Goal: Information Seeking & Learning: Learn about a topic

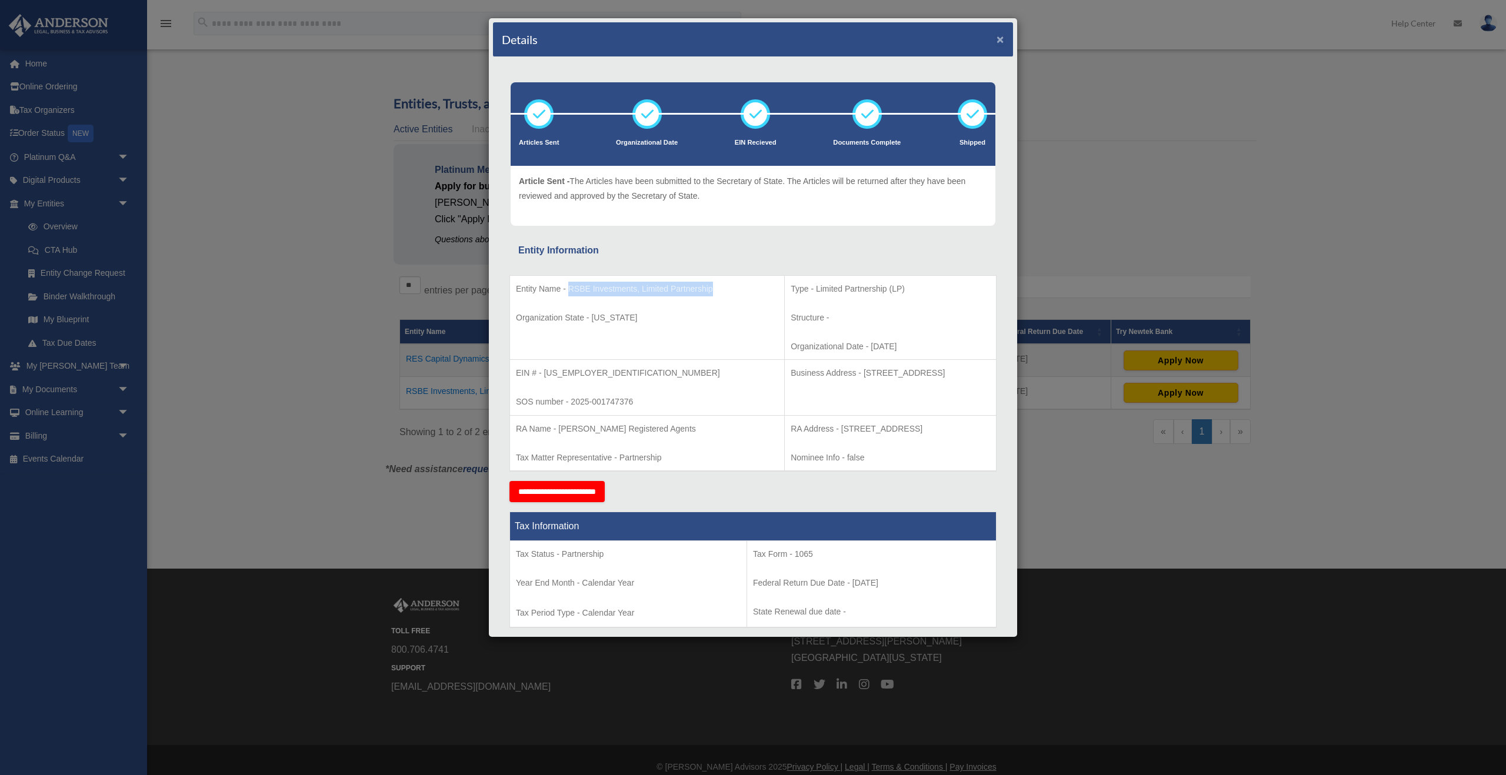
click at [998, 43] on button "×" at bounding box center [1001, 39] width 8 height 12
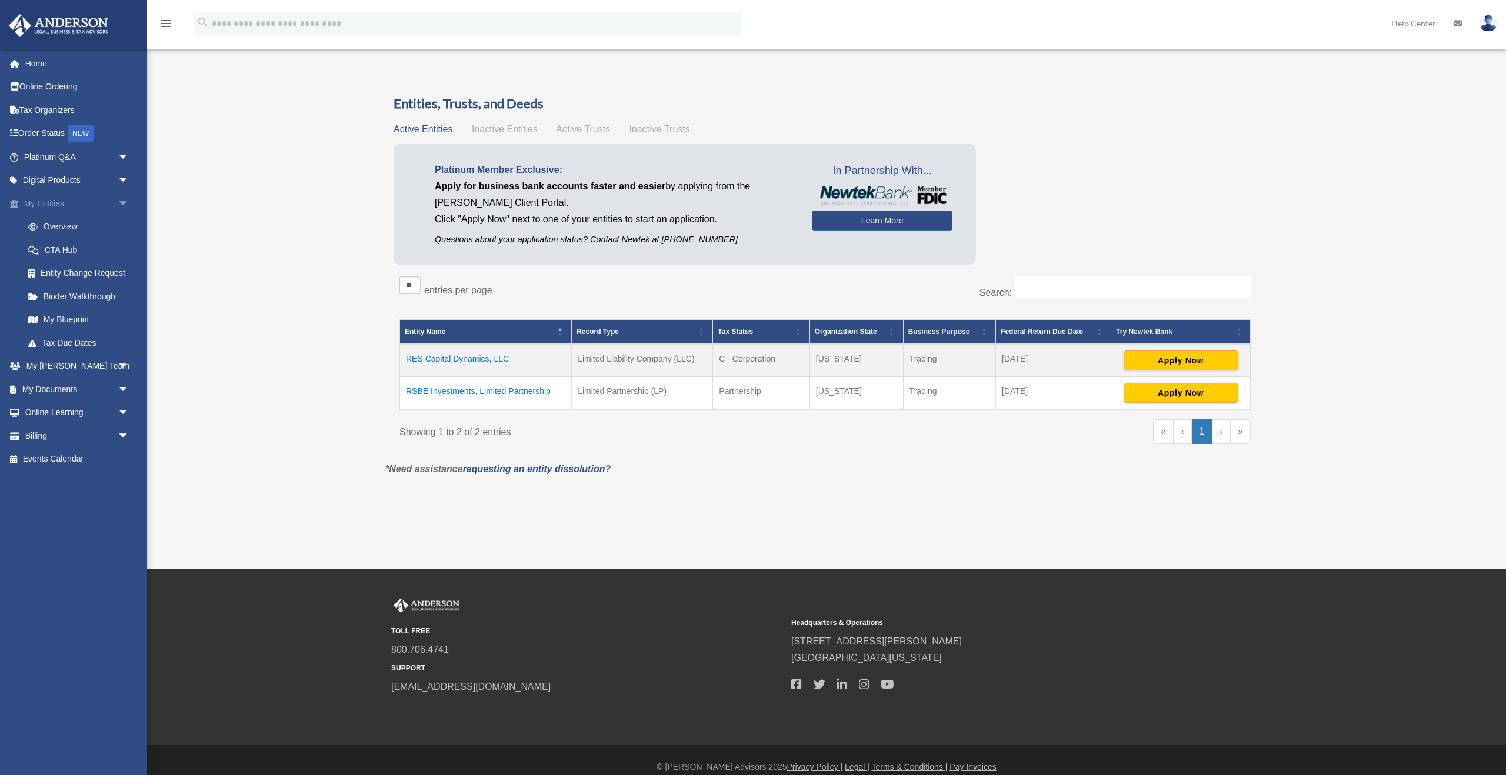
click at [36, 207] on link "My Entities arrow_drop_down" at bounding box center [77, 204] width 139 height 24
click at [32, 70] on link "Home" at bounding box center [77, 64] width 139 height 24
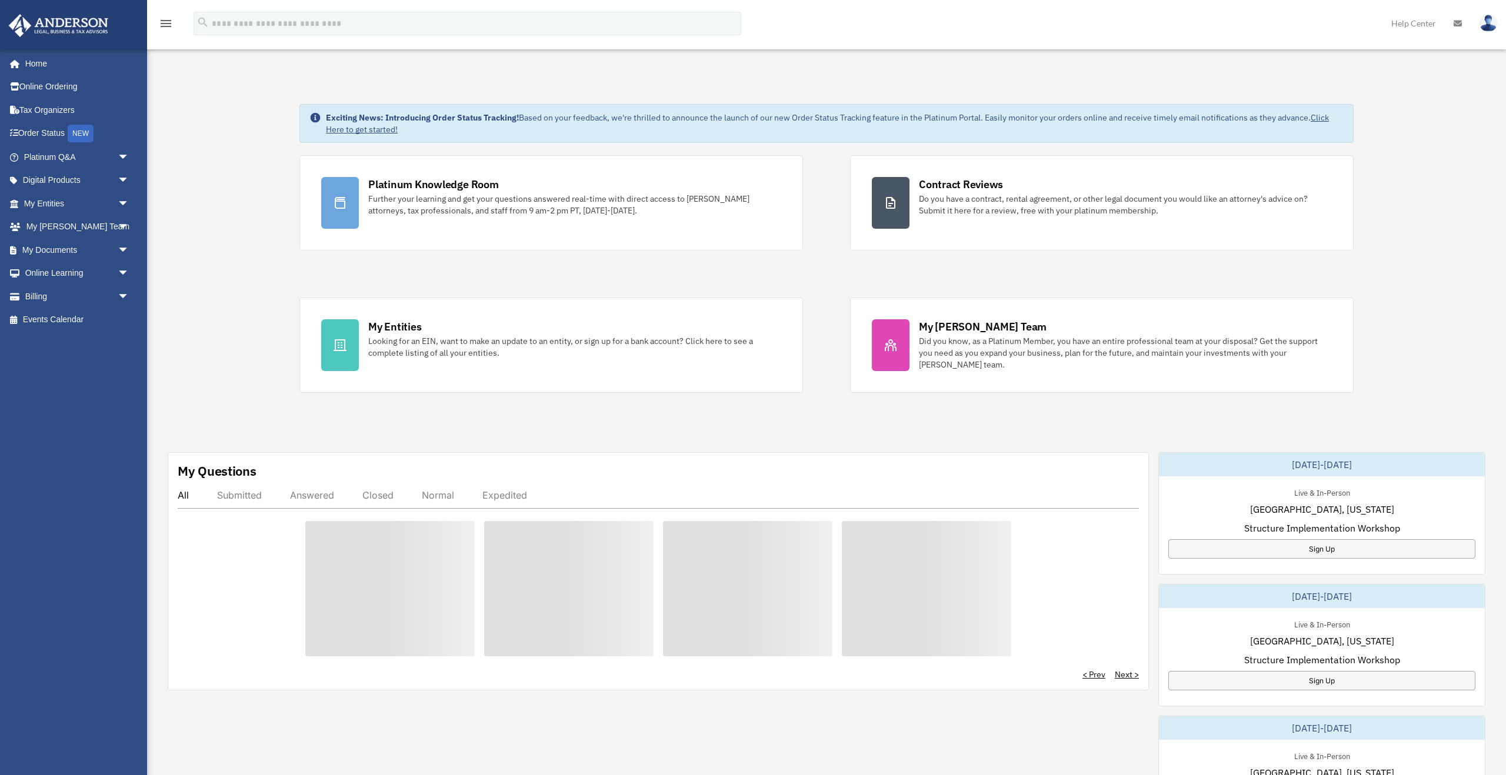
click at [451, 193] on div "Further your learning and get your questions answered real-time with direct acc…" at bounding box center [574, 205] width 413 height 24
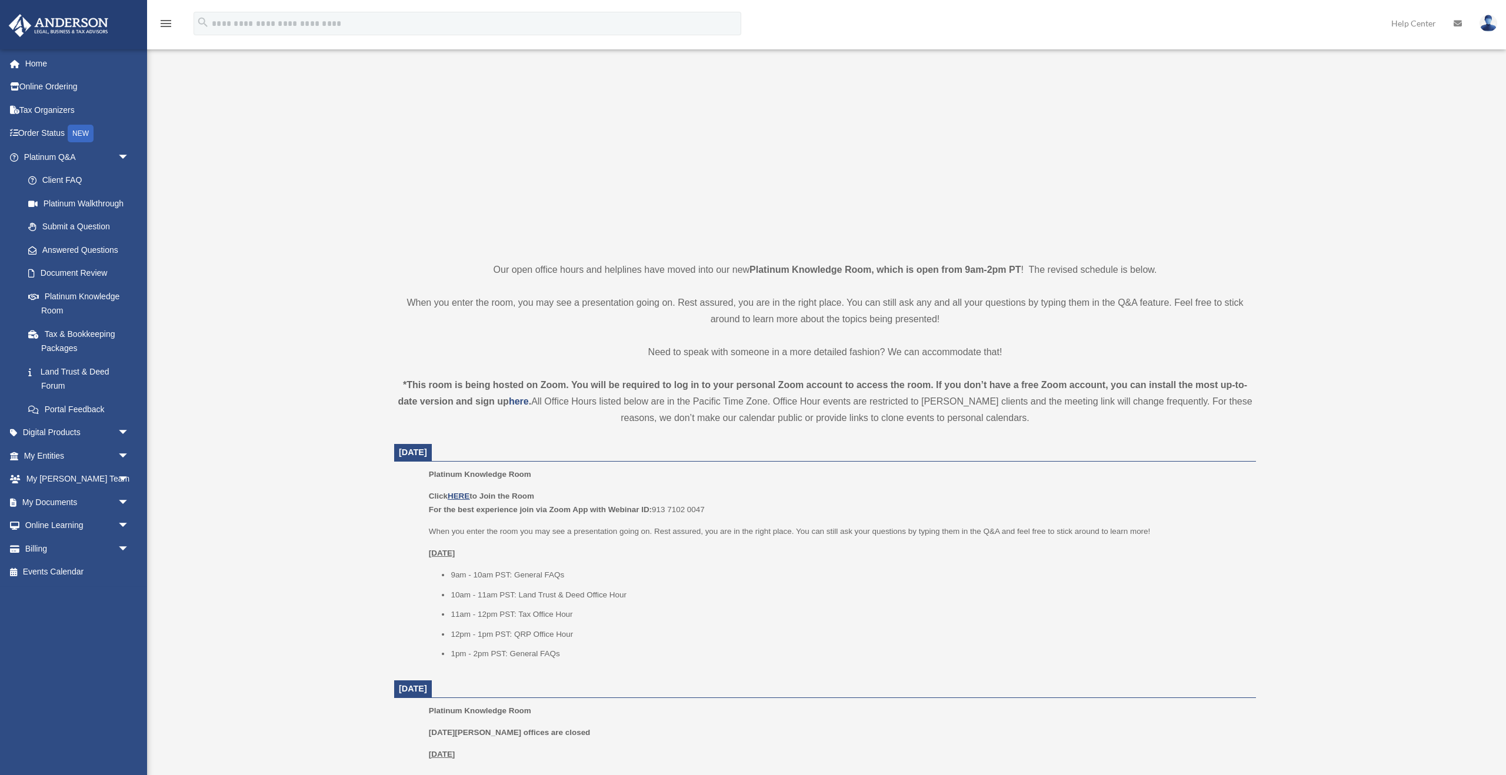
scroll to position [98, 0]
click at [457, 492] on u "HERE" at bounding box center [459, 491] width 22 height 9
